Goal: Task Accomplishment & Management: Use online tool/utility

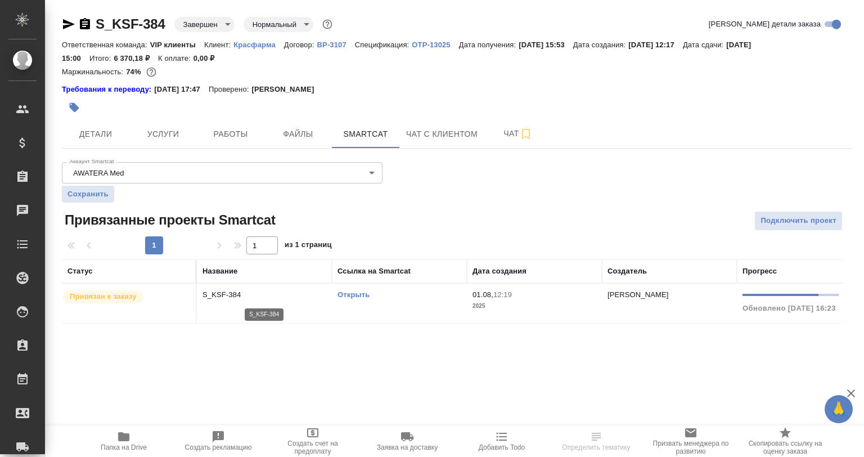
click at [236, 298] on p "S_KSF-384" at bounding box center [264, 294] width 124 height 11
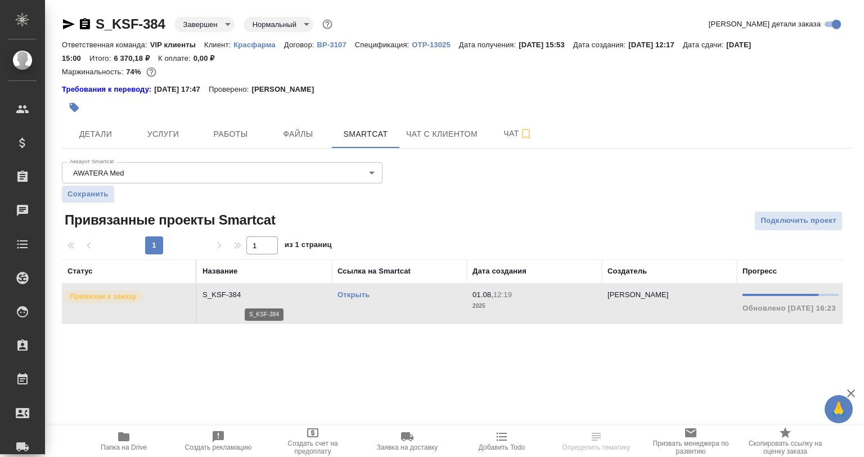
click at [236, 298] on p "S_KSF-384" at bounding box center [264, 294] width 124 height 11
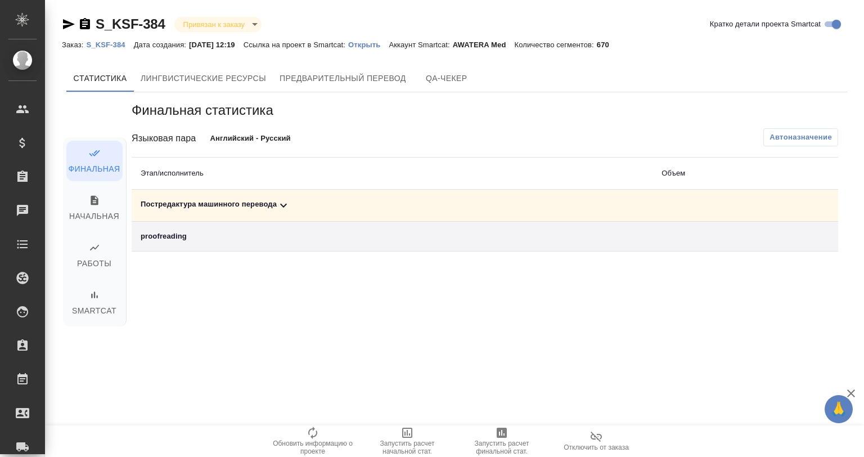
click at [278, 198] on td "Постредактура машинного перевода" at bounding box center [392, 206] width 521 height 32
click at [274, 208] on div "Постредактура машинного перевода" at bounding box center [392, 205] width 503 height 13
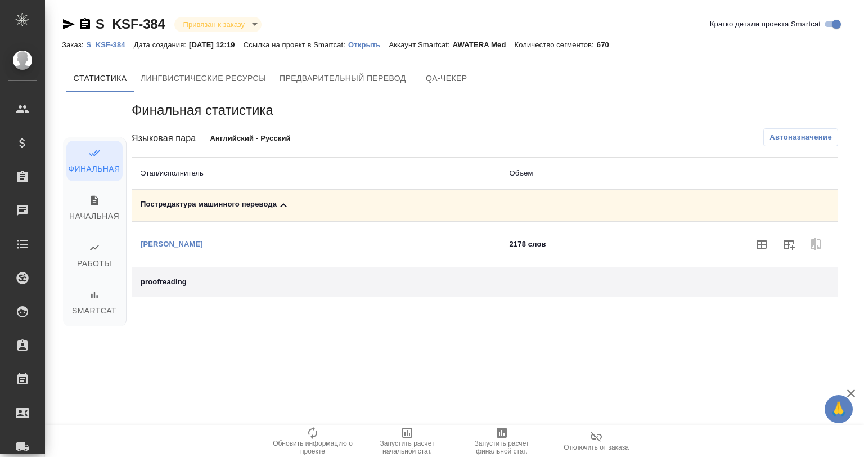
click at [281, 205] on icon at bounding box center [283, 205] width 7 height 4
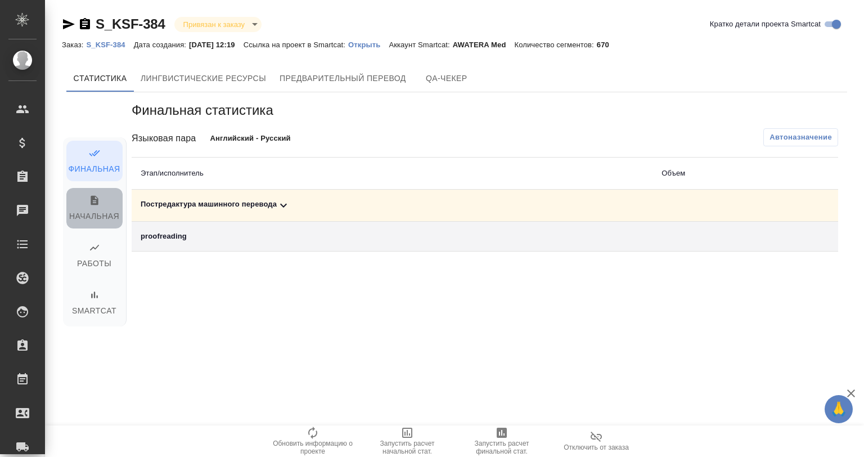
click at [104, 211] on span "Начальная" at bounding box center [94, 209] width 43 height 29
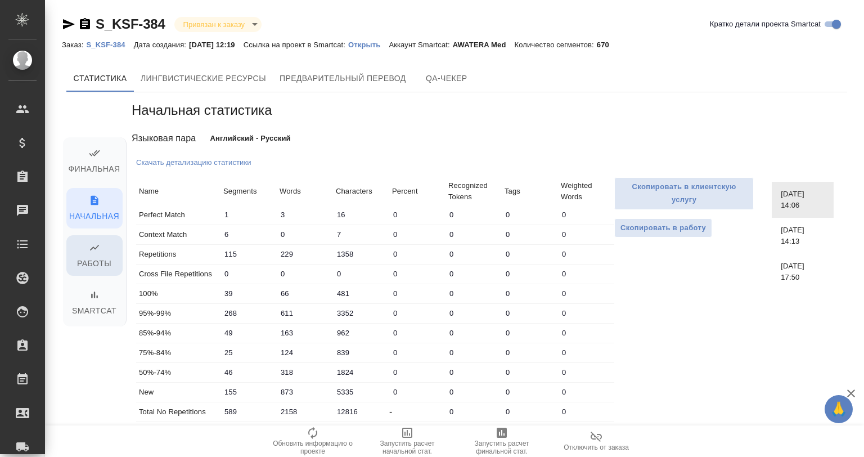
click at [97, 254] on span "Работы" at bounding box center [94, 256] width 43 height 29
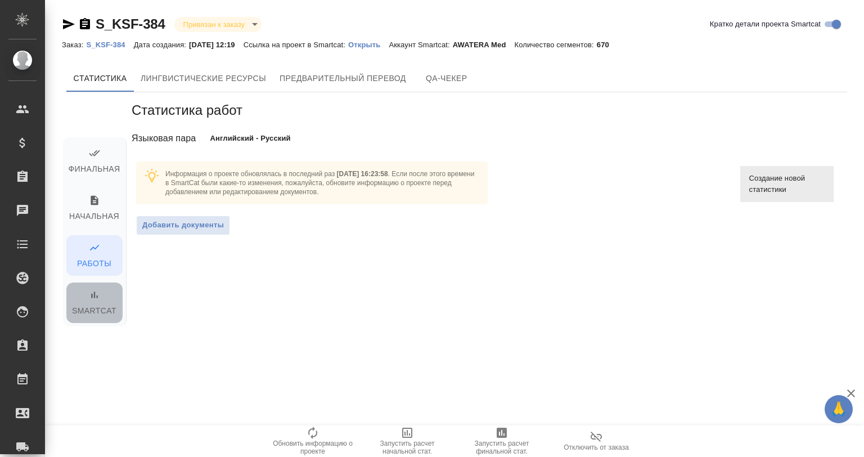
click at [88, 304] on span "Smartcat" at bounding box center [94, 303] width 43 height 29
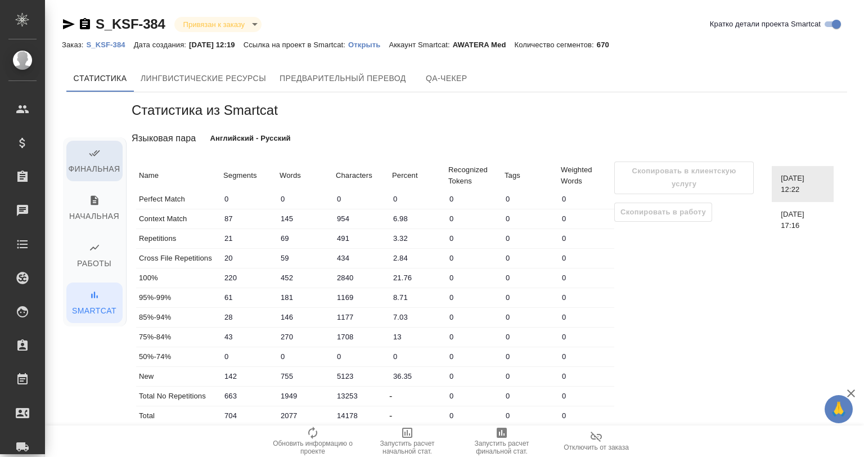
click at [94, 164] on span "Финальная" at bounding box center [94, 161] width 43 height 29
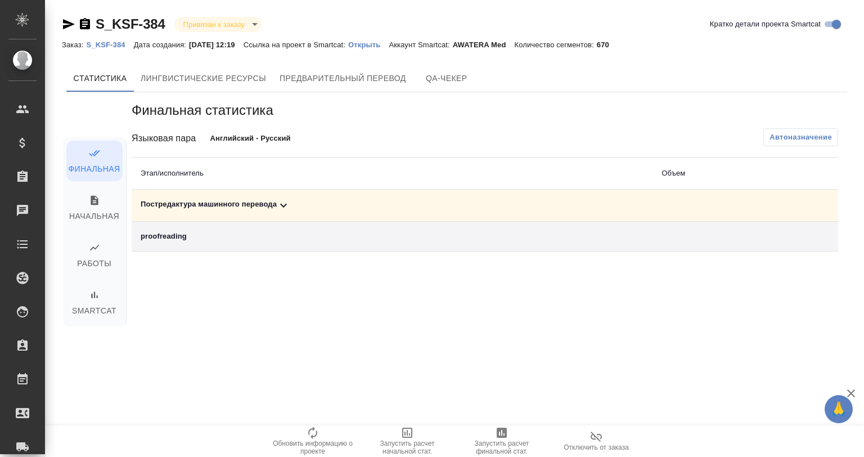
click at [286, 200] on icon at bounding box center [283, 205] width 13 height 13
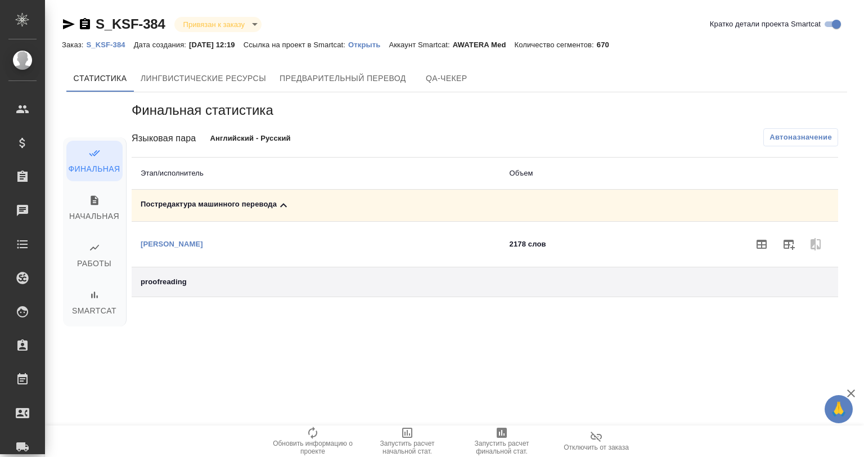
click at [286, 200] on icon at bounding box center [283, 205] width 13 height 13
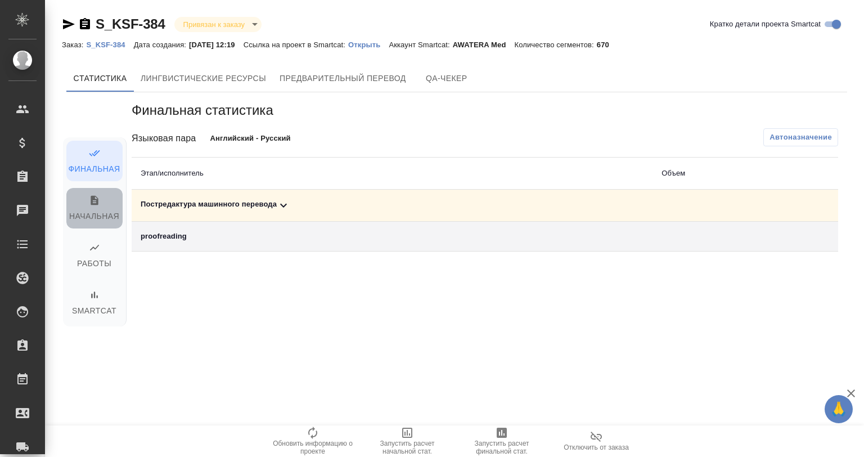
click at [97, 207] on span "Начальная" at bounding box center [94, 209] width 43 height 29
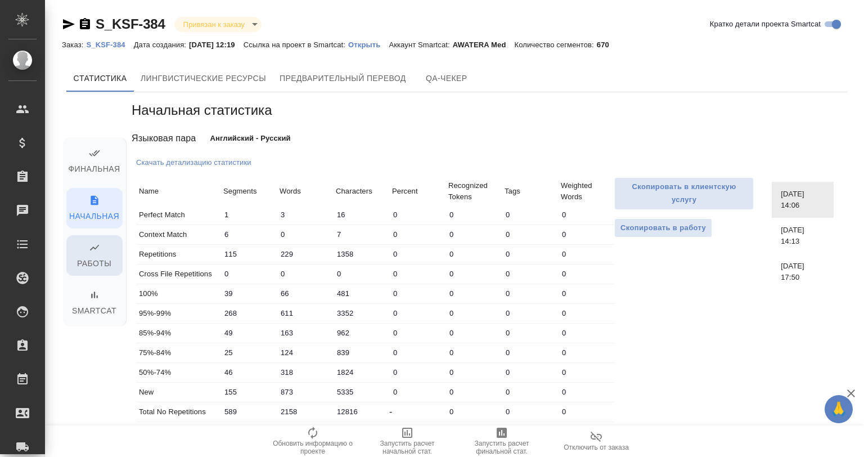
click at [96, 259] on span "Работы" at bounding box center [94, 256] width 43 height 29
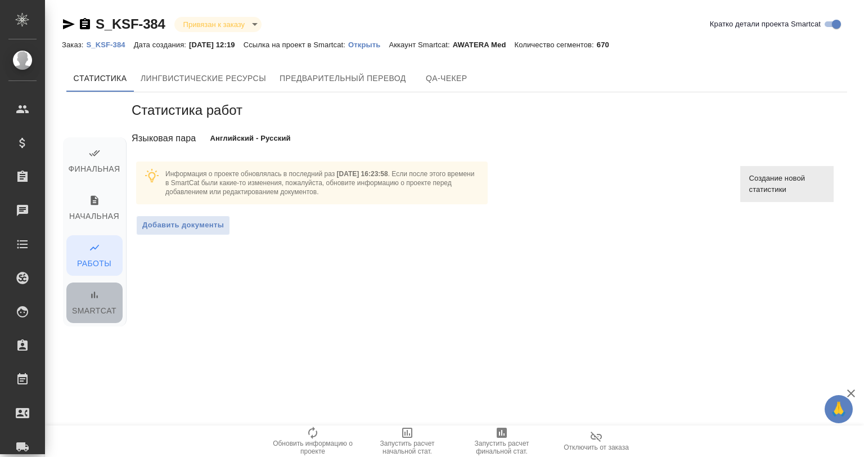
click at [93, 303] on span "Smartcat" at bounding box center [94, 303] width 43 height 29
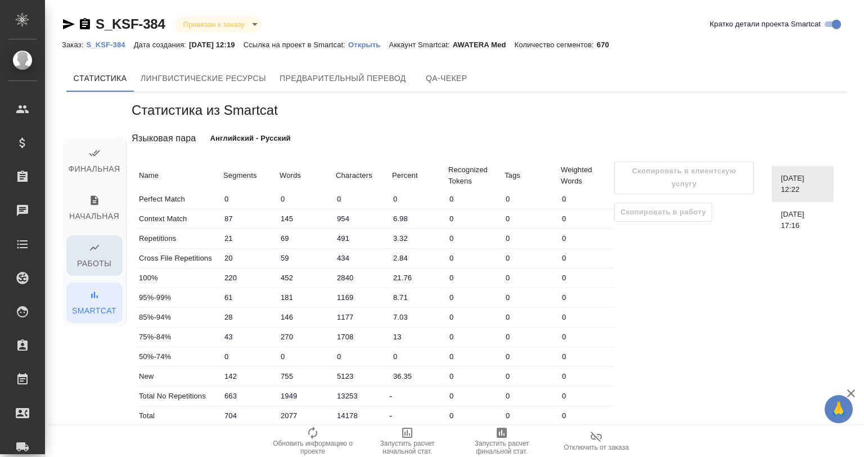
click at [80, 248] on span "Работы" at bounding box center [94, 256] width 43 height 29
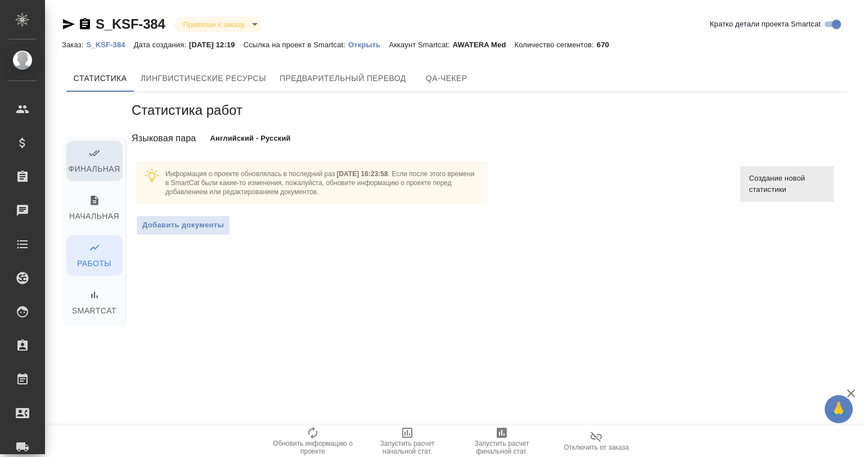
click at [82, 169] on span "Финальная" at bounding box center [94, 161] width 43 height 29
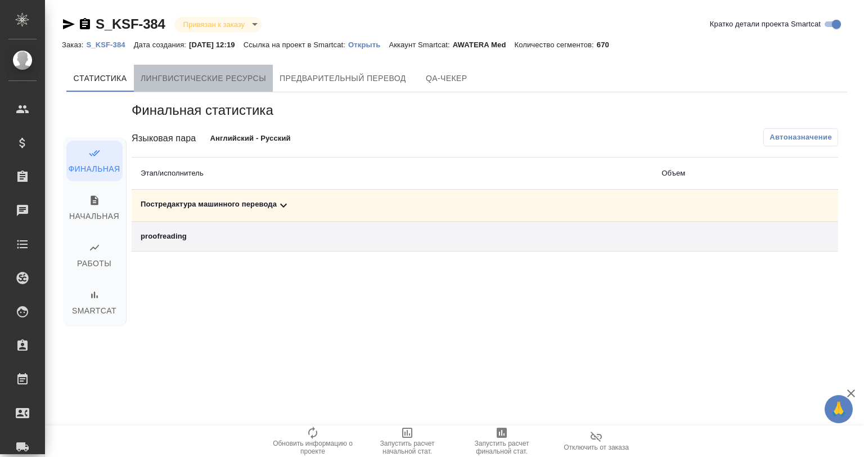
click at [179, 80] on span "Лингвистические ресурсы" at bounding box center [203, 78] width 125 height 14
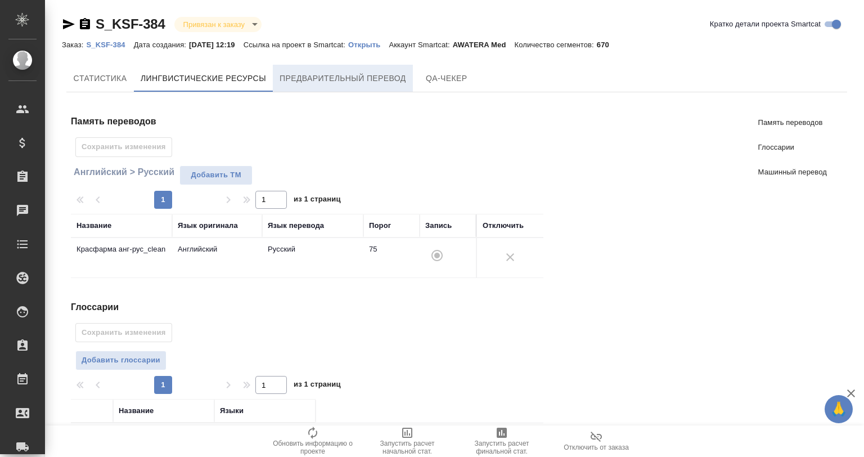
click at [337, 74] on span "Предварительный перевод" at bounding box center [343, 78] width 127 height 14
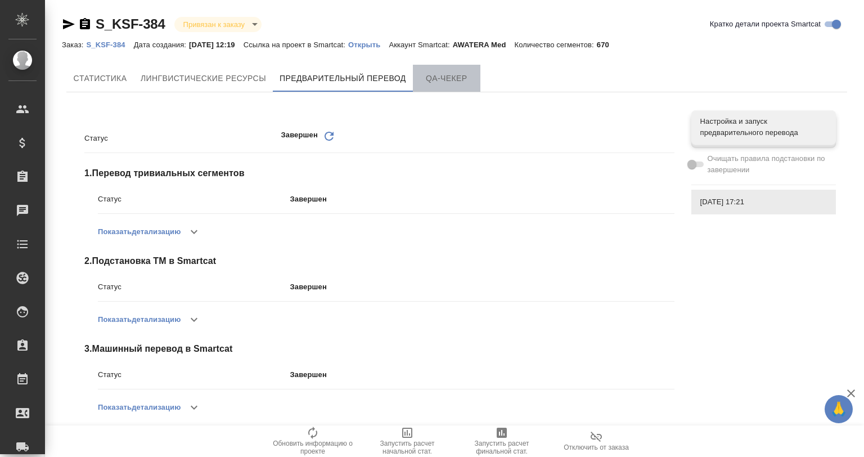
click at [445, 78] on span "QA-чекер" at bounding box center [447, 78] width 54 height 14
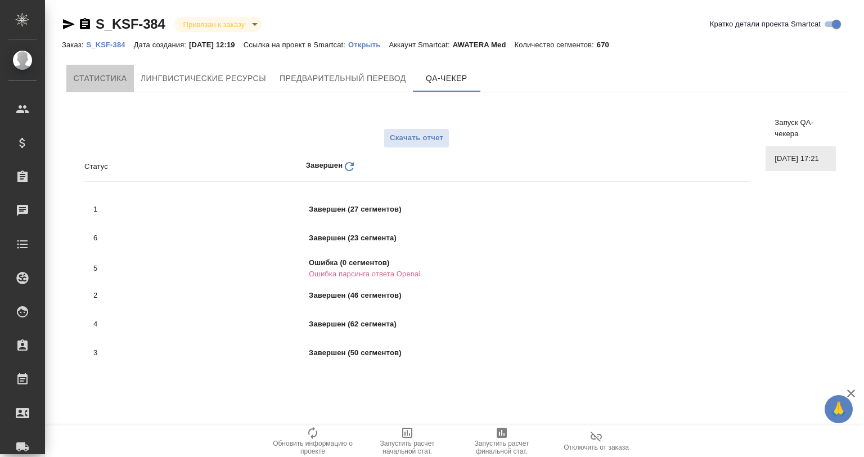
drag, startPoint x: 83, startPoint y: 76, endPoint x: 101, endPoint y: 100, distance: 30.1
click at [82, 76] on span "Cтатистика" at bounding box center [100, 78] width 54 height 14
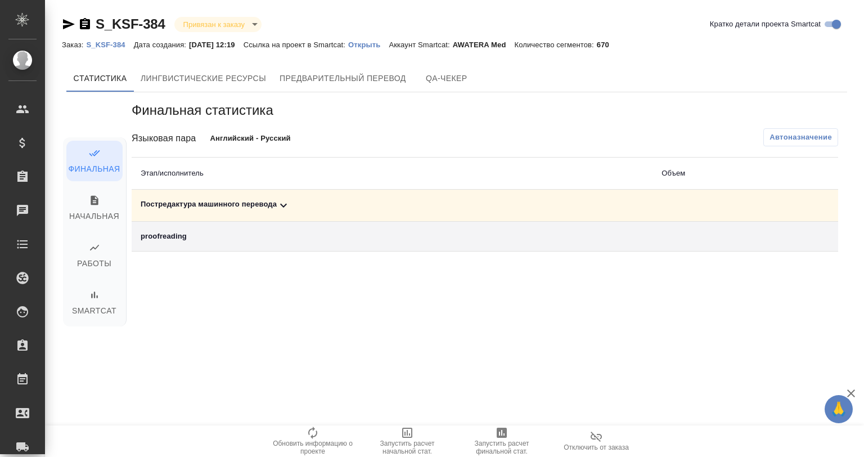
click at [284, 201] on icon at bounding box center [283, 205] width 13 height 13
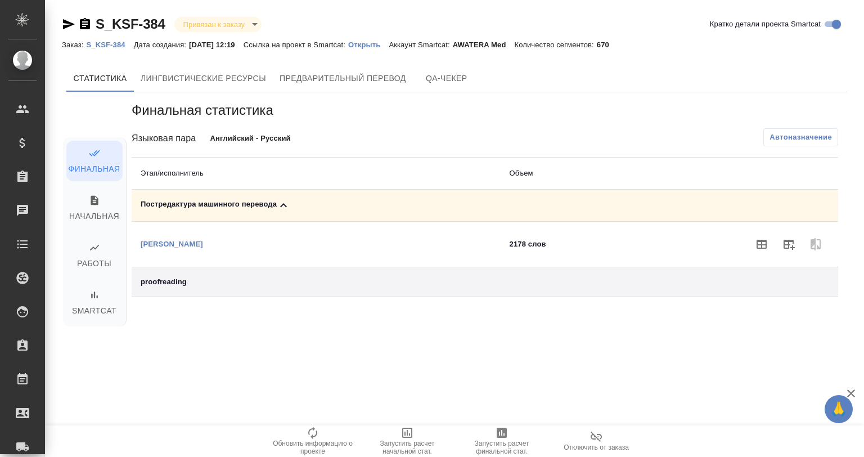
click at [284, 201] on icon at bounding box center [283, 205] width 13 height 13
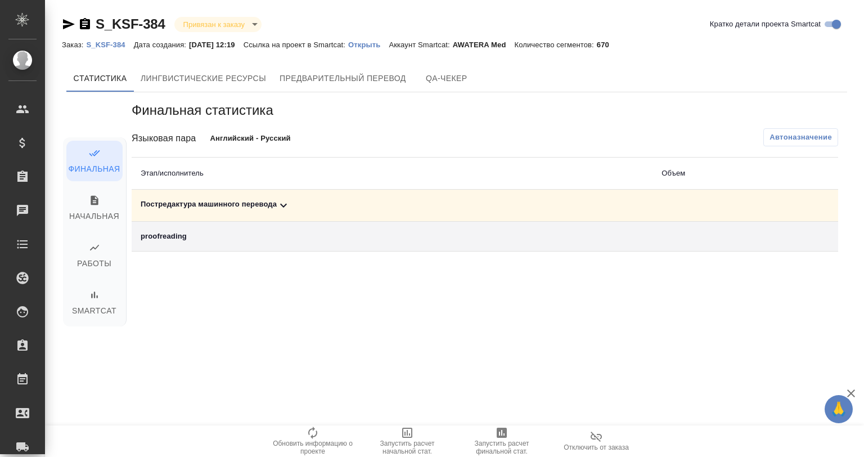
click at [284, 201] on icon at bounding box center [283, 205] width 13 height 13
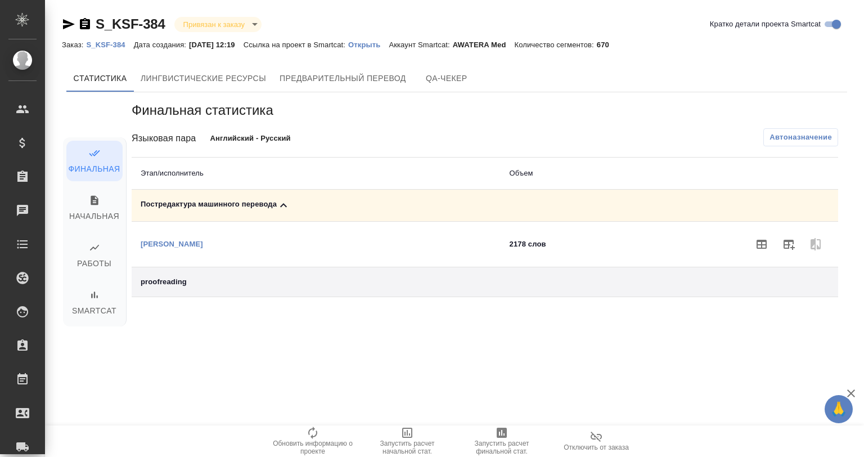
click at [284, 201] on icon at bounding box center [283, 205] width 13 height 13
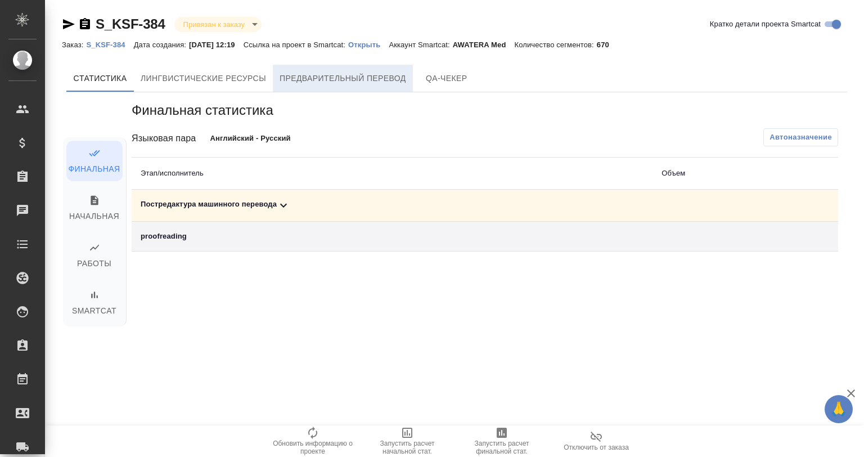
click at [357, 89] on button "Предварительный перевод" at bounding box center [343, 78] width 140 height 27
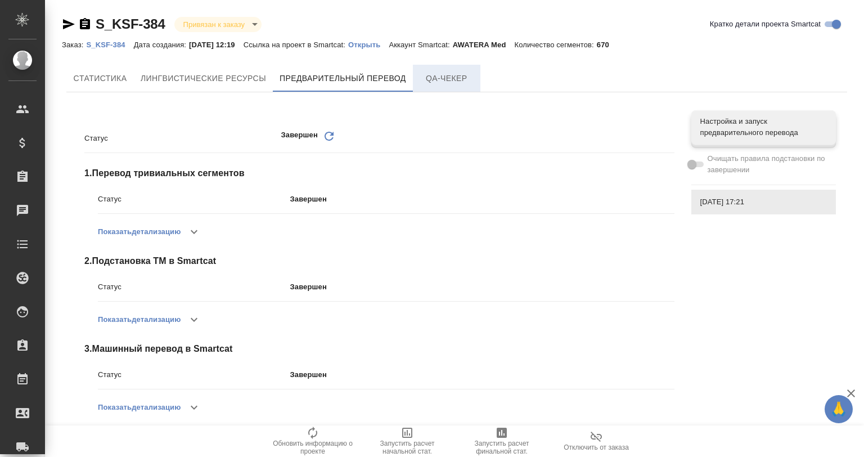
click at [448, 84] on span "QA-чекер" at bounding box center [447, 78] width 54 height 14
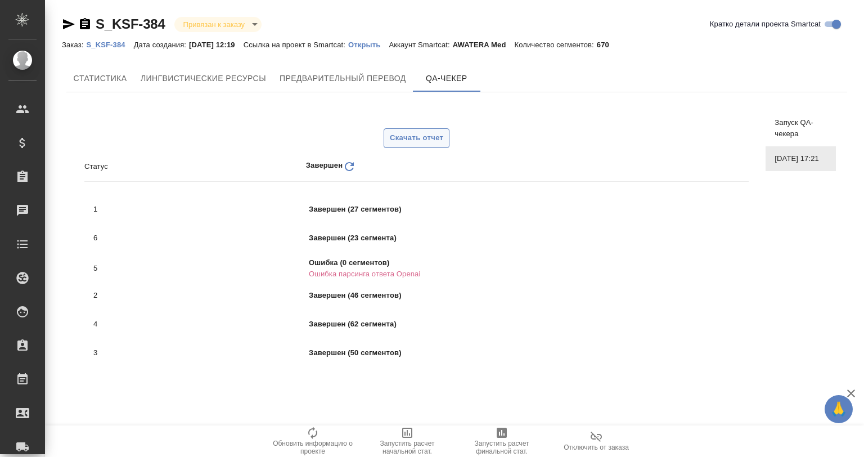
click at [414, 137] on span "Скачать отчет" at bounding box center [416, 138] width 53 height 13
